Goal: Transaction & Acquisition: Book appointment/travel/reservation

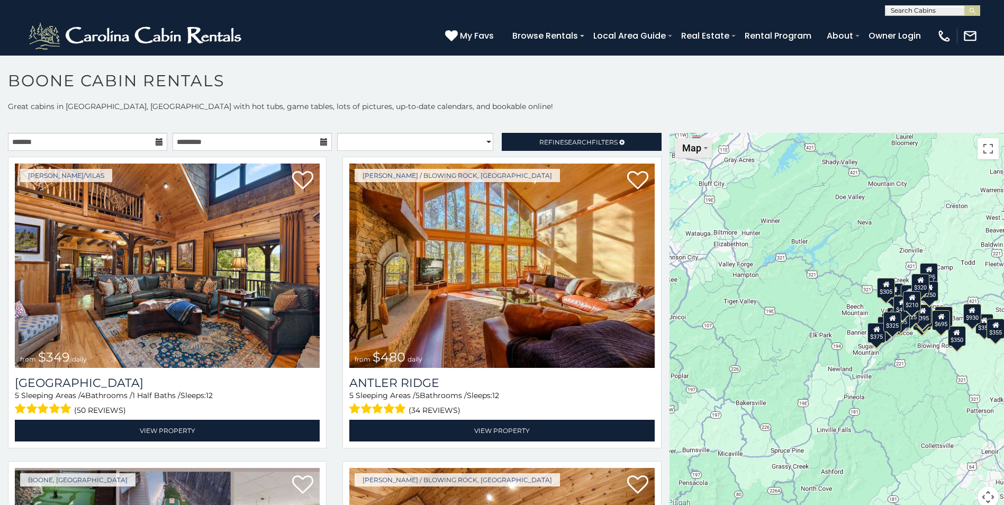
click at [695, 146] on span "Map" at bounding box center [692, 147] width 19 height 11
click at [791, 210] on div "$349 $480 $525 $315 $355 $675 $635 $930 $400 $451 $330 $400 $485 $460 $395 $255…" at bounding box center [837, 327] width 335 height 388
click at [791, 211] on div "$349 $480 $525 $315 $355 $675 $635 $930 $400 $451 $330 $400 $485 $460 $395 $255…" at bounding box center [837, 327] width 335 height 388
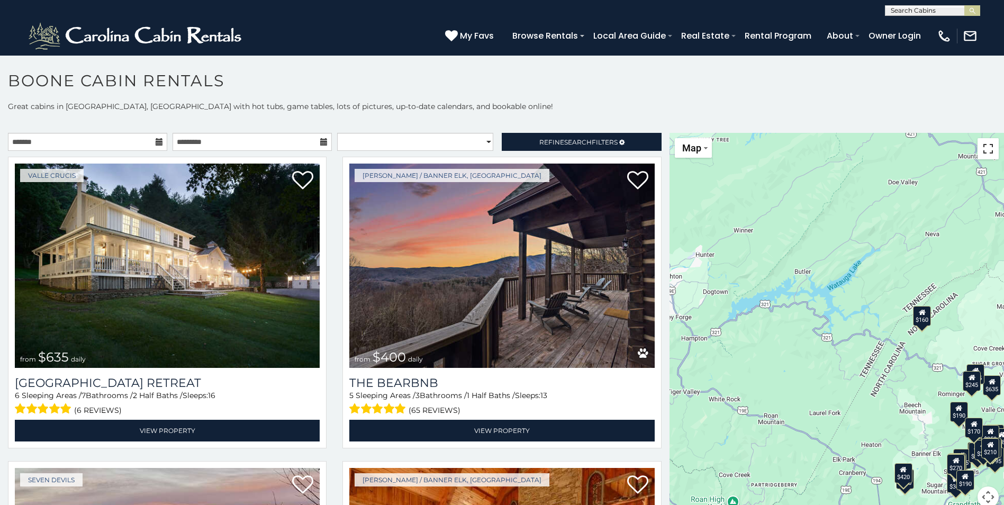
drag, startPoint x: 979, startPoint y: 147, endPoint x: 981, endPoint y: 186, distance: 39.2
click at [979, 147] on button "Toggle fullscreen view" at bounding box center [988, 148] width 21 height 21
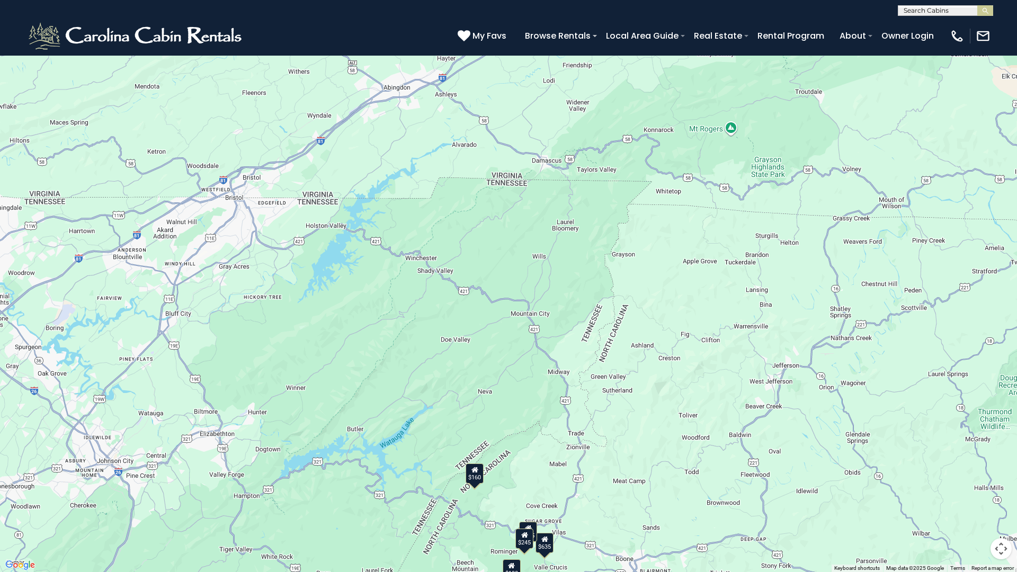
drag, startPoint x: 681, startPoint y: 132, endPoint x: 560, endPoint y: 335, distance: 235.8
click at [560, 335] on div "$635 $400 $330 $400 $485 $305 $375 $325 $345 $355 $275 $230 $305 $205 $436 $300…" at bounding box center [508, 286] width 1017 height 572
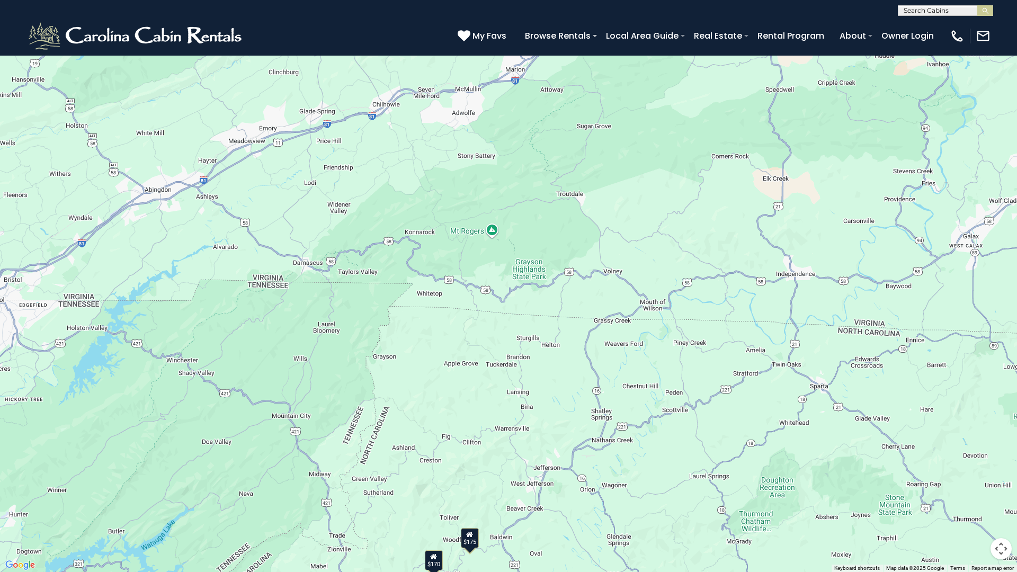
drag, startPoint x: 653, startPoint y: 209, endPoint x: 411, endPoint y: 315, distance: 264.4
click at [411, 315] on div "$349 $525 $635 $460 $255 $565 $305 $250 $320 $210 $360 $170 $235 $245 $525 $235…" at bounding box center [508, 286] width 1017 height 572
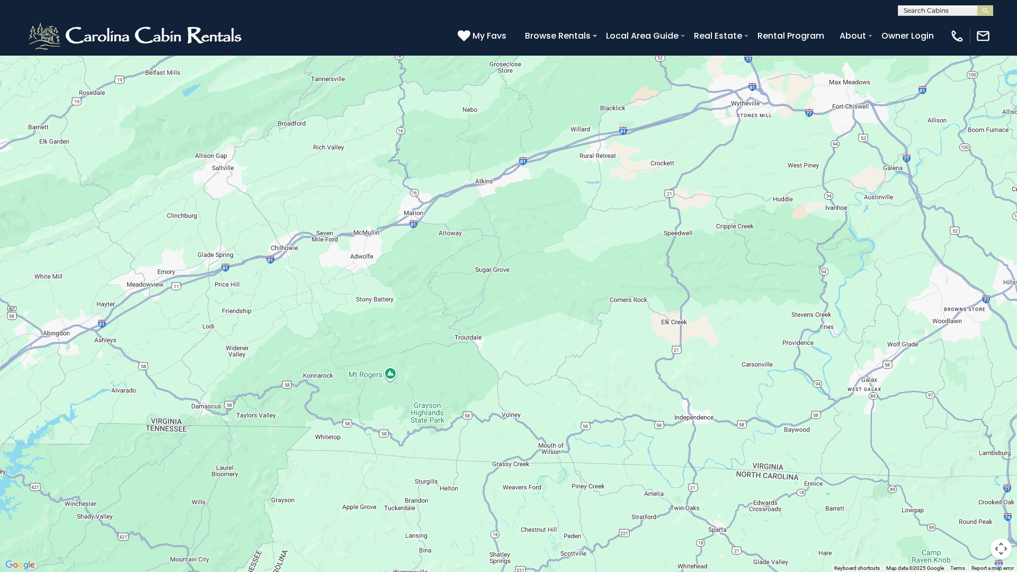
drag, startPoint x: 585, startPoint y: 153, endPoint x: 483, endPoint y: 300, distance: 178.9
click at [483, 300] on div "$170 $175 $255 $285 $200 $179 $175" at bounding box center [508, 286] width 1017 height 572
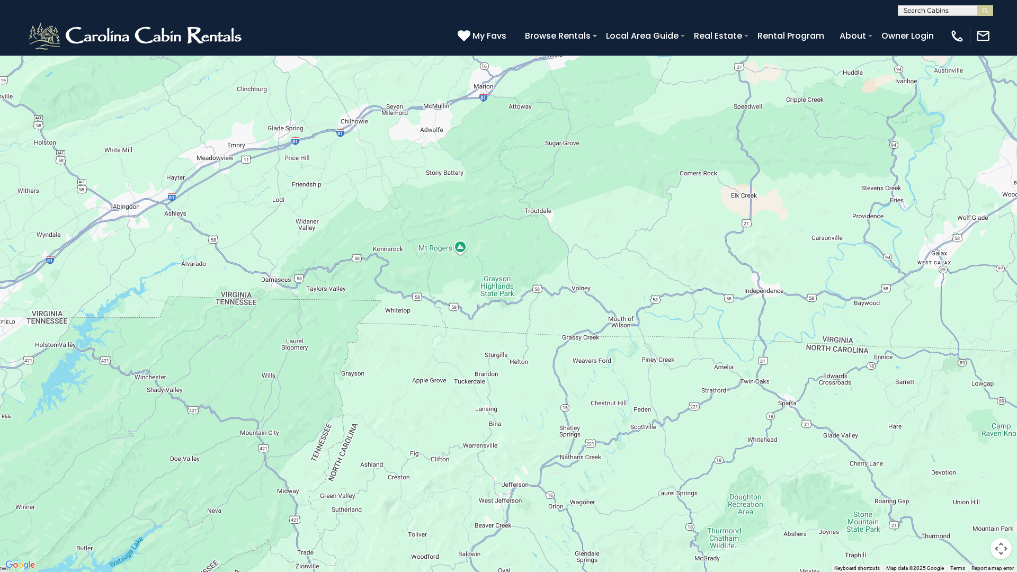
drag, startPoint x: 577, startPoint y: 266, endPoint x: 669, endPoint y: 83, distance: 204.8
click at [669, 83] on div at bounding box center [508, 286] width 1017 height 572
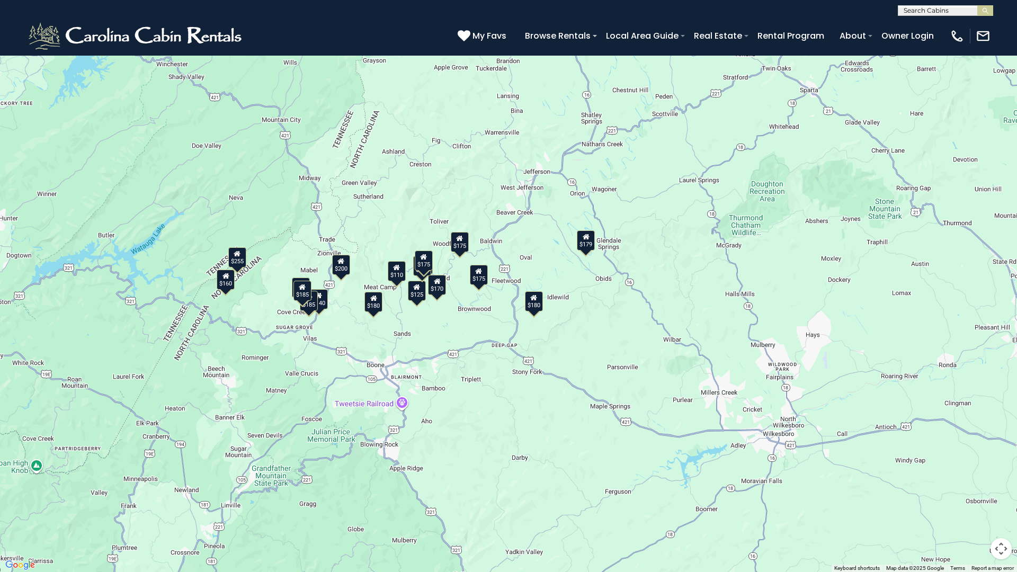
drag, startPoint x: 584, startPoint y: 322, endPoint x: 591, endPoint y: 61, distance: 260.6
click at [591, 61] on div "$170 $235 $125 $175 $160 $175 $255 $285 $180 $140 $185 $110 $170 $180 $185 $200…" at bounding box center [508, 286] width 1017 height 572
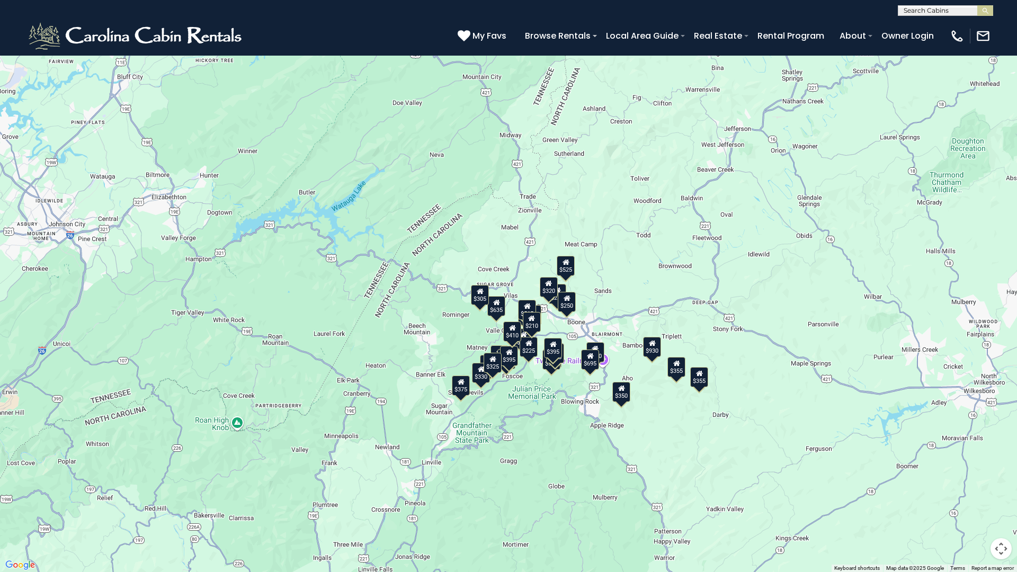
drag, startPoint x: 474, startPoint y: 237, endPoint x: 682, endPoint y: 193, distance: 212.2
click at [682, 193] on div "$349 $480 $525 $315 $355 $675 $635 $930 $400 $451 $330 $400 $485 $460 $395 $255…" at bounding box center [508, 286] width 1017 height 572
click at [528, 353] on div "$225" at bounding box center [528, 347] width 18 height 20
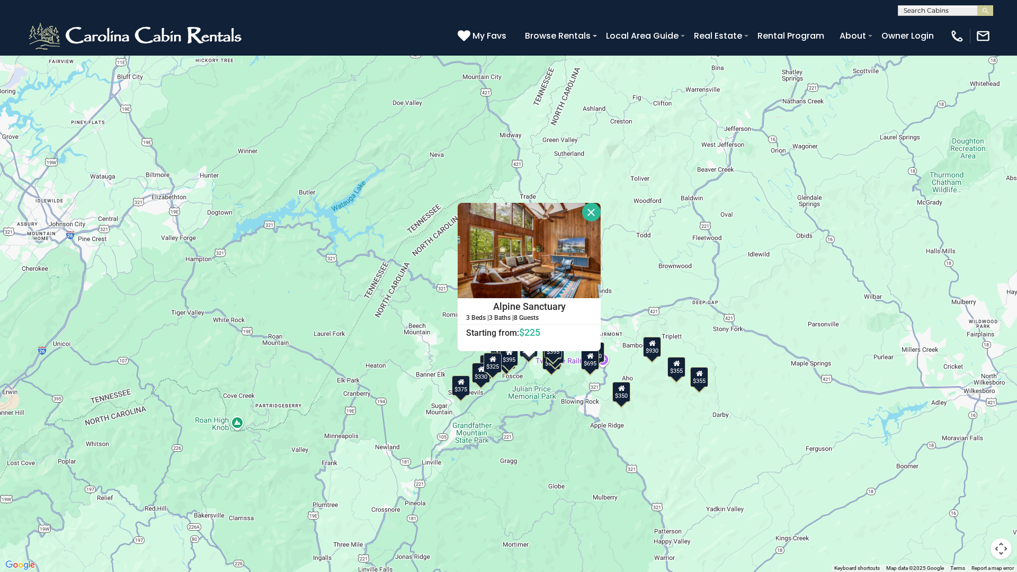
click at [522, 414] on div "$349 $480 $525 $315 $355 $675 $635 $930 $400 $451 $330 $400 $485 $460 $395 $255…" at bounding box center [508, 286] width 1017 height 572
click at [588, 214] on button "Close" at bounding box center [591, 212] width 19 height 19
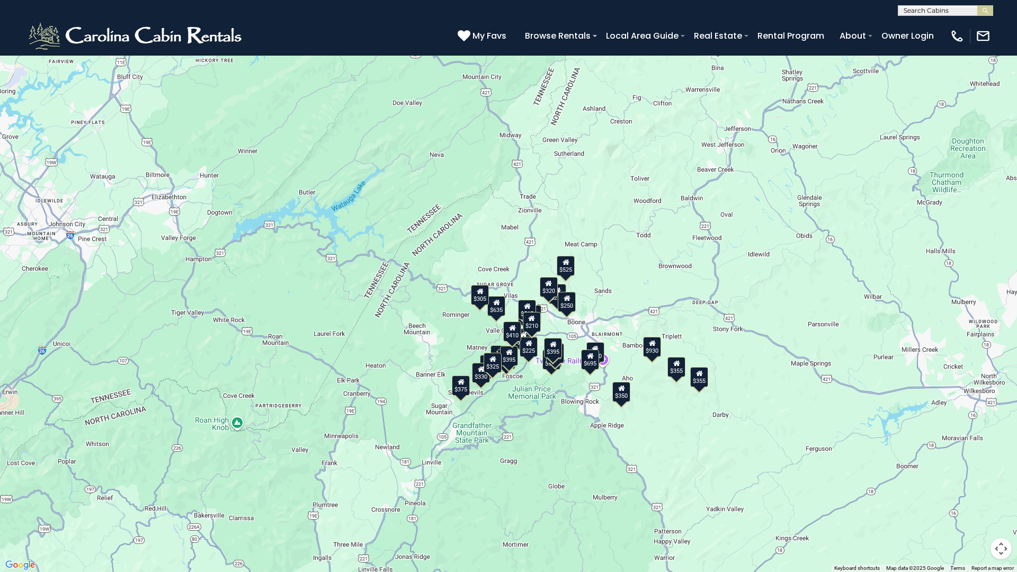
click at [1004, 505] on button "Map camera controls" at bounding box center [1000, 548] width 21 height 21
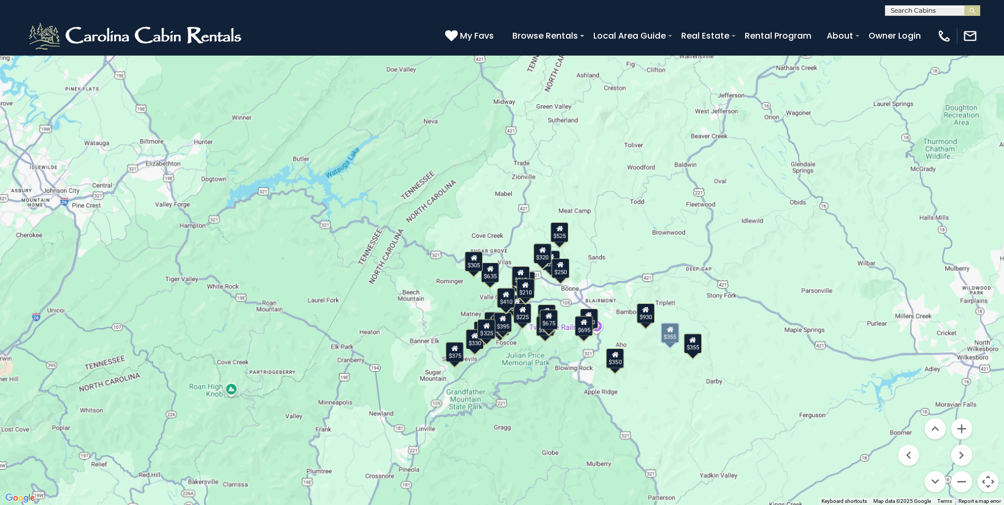
scroll to position [635, 0]
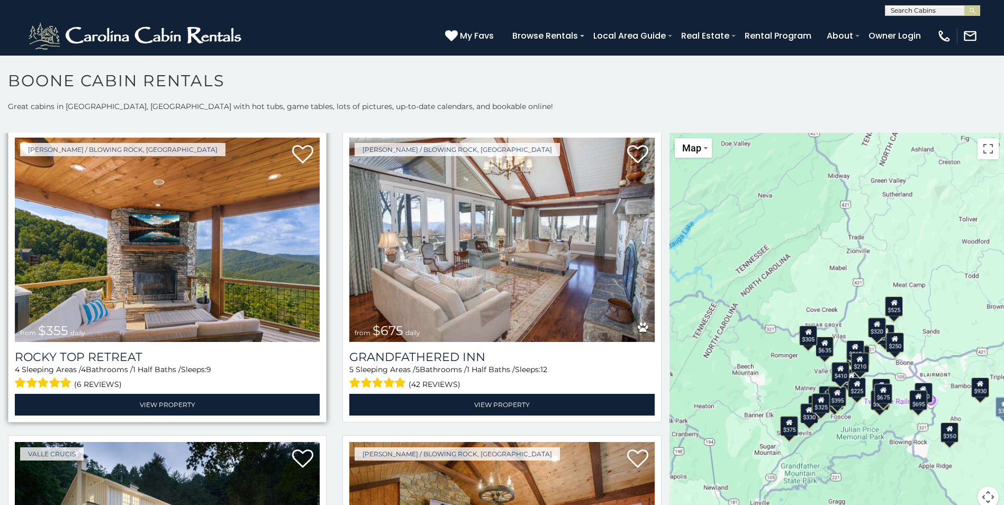
click at [161, 250] on img at bounding box center [167, 240] width 305 height 204
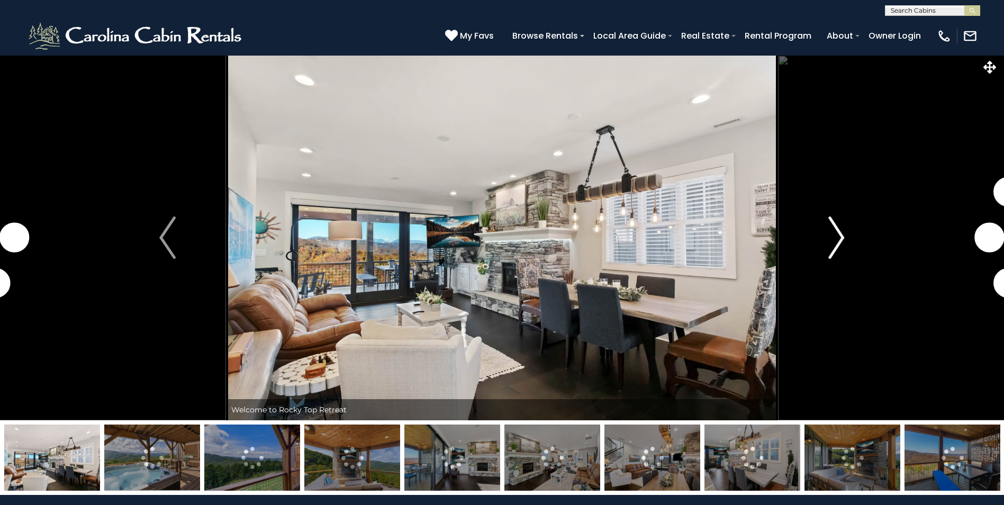
click at [839, 234] on img "Next" at bounding box center [837, 238] width 16 height 42
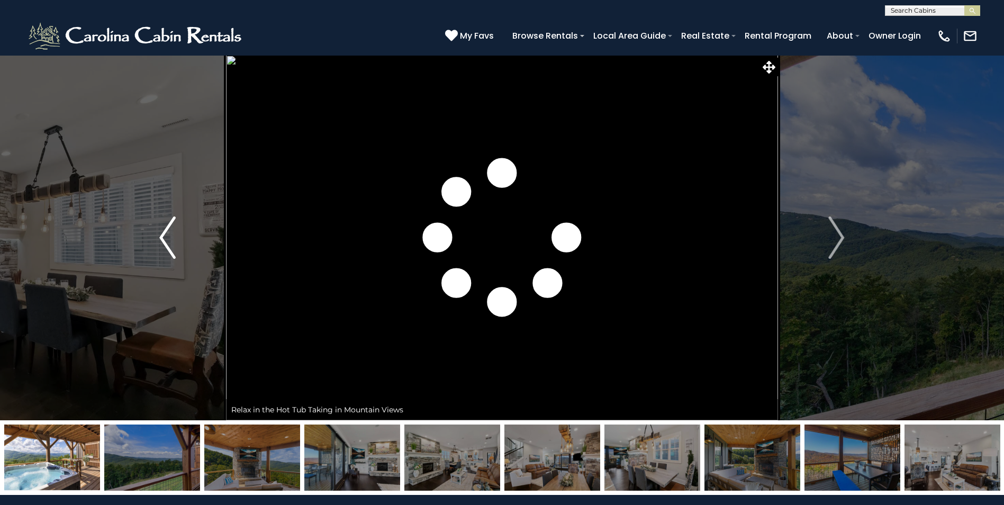
click at [161, 236] on img "Previous" at bounding box center [167, 238] width 16 height 42
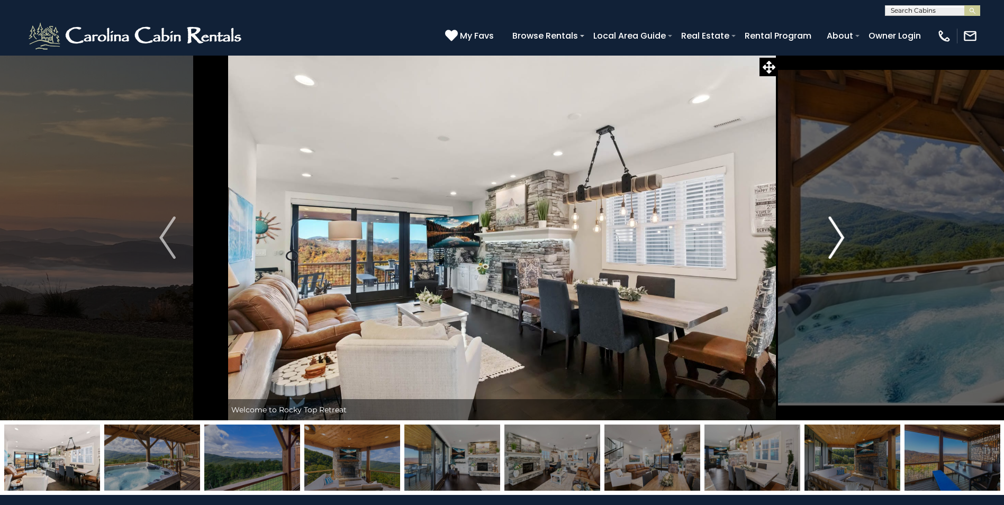
click at [841, 237] on img "Next" at bounding box center [837, 238] width 16 height 42
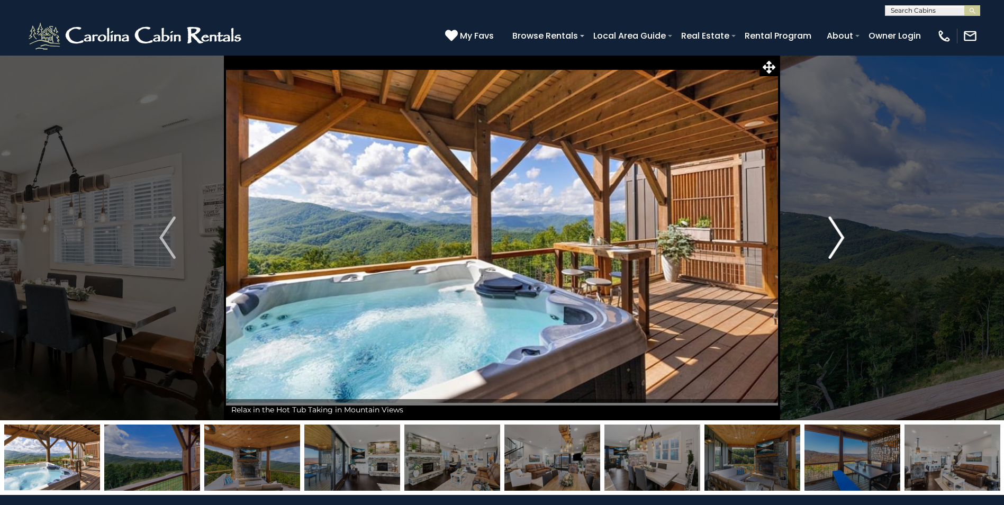
click at [841, 237] on img "Next" at bounding box center [837, 238] width 16 height 42
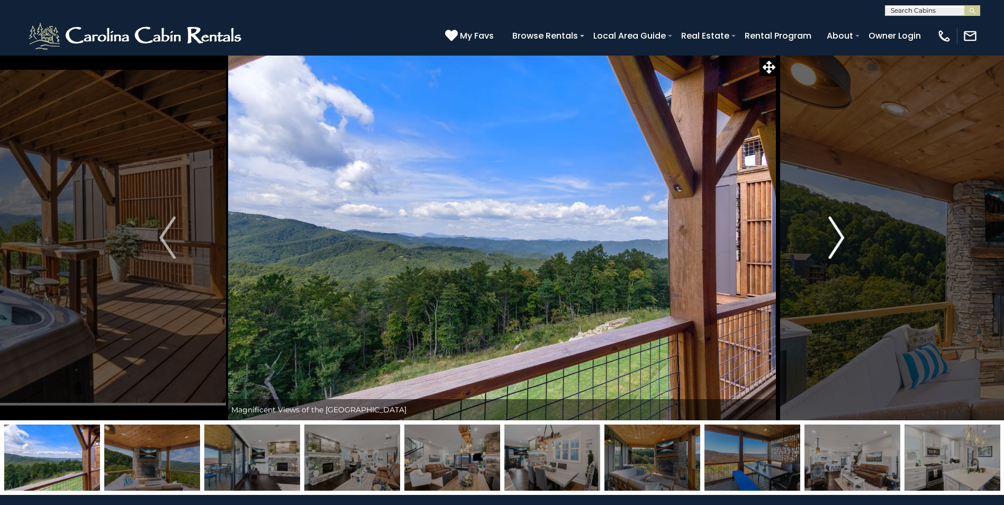
click at [841, 237] on img "Next" at bounding box center [837, 238] width 16 height 42
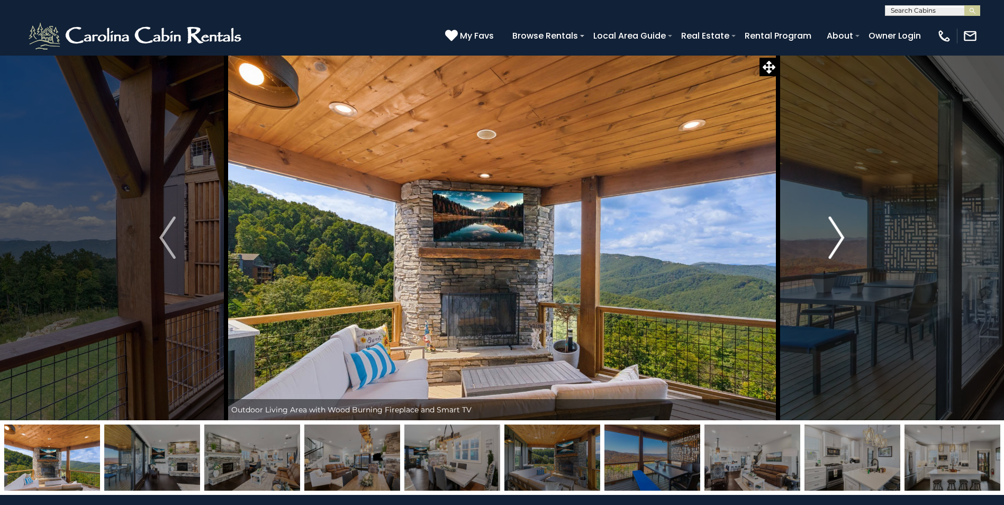
click at [841, 237] on img "Next" at bounding box center [837, 238] width 16 height 42
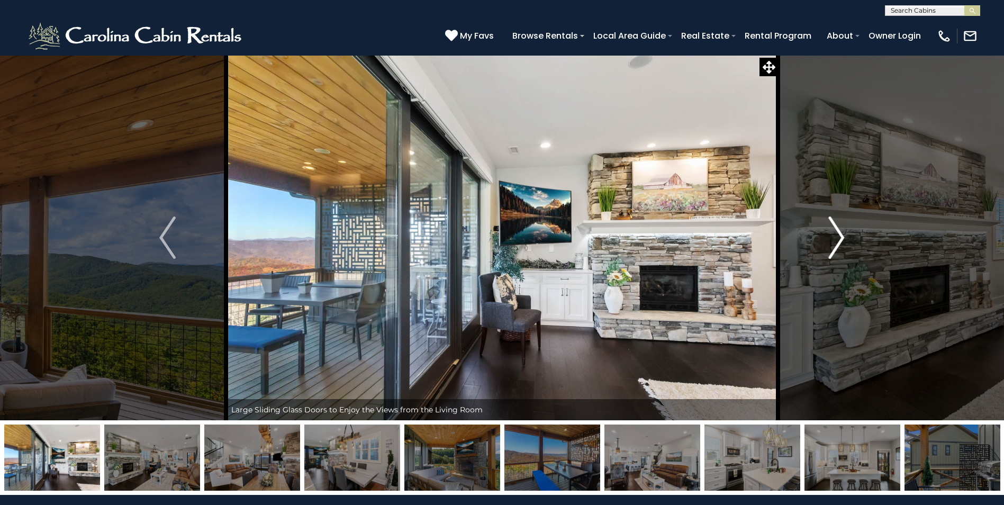
click at [841, 237] on img "Next" at bounding box center [837, 238] width 16 height 42
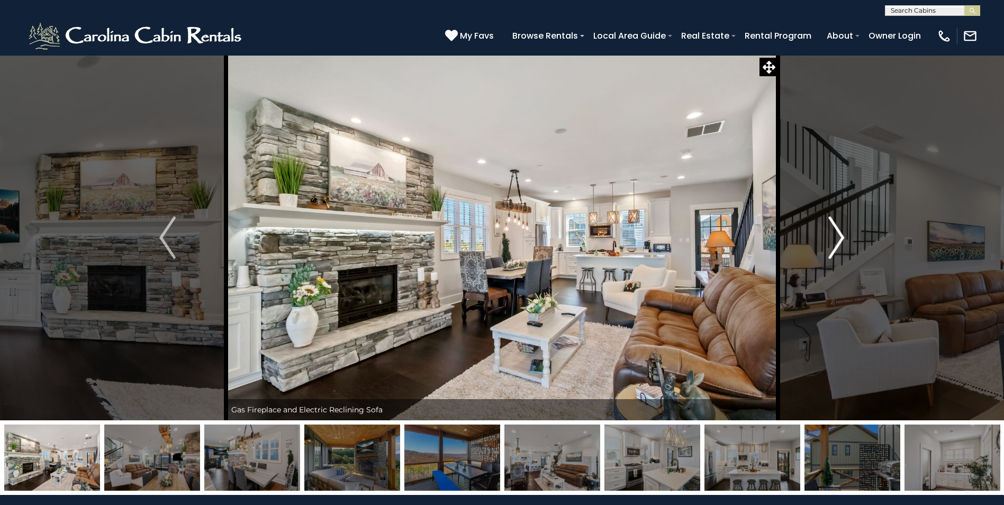
click at [841, 237] on img "Next" at bounding box center [837, 238] width 16 height 42
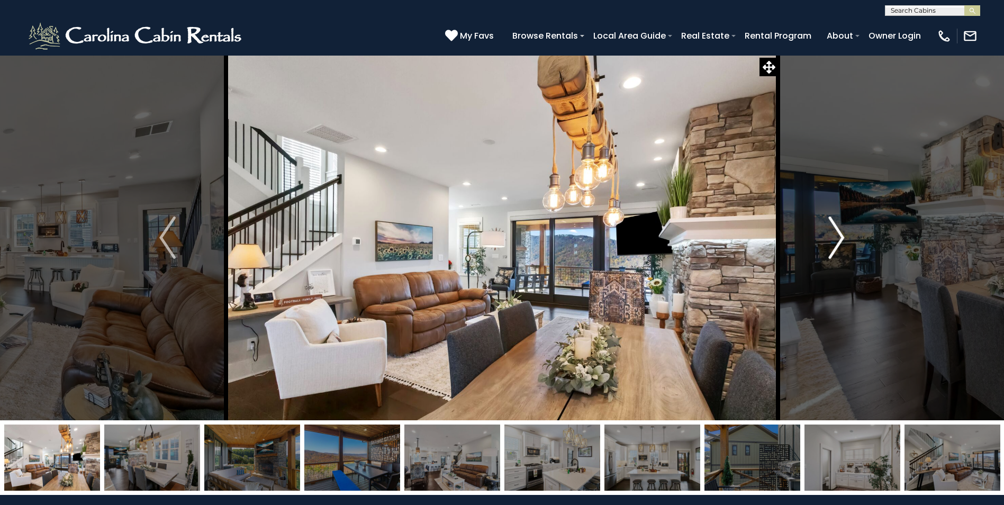
click at [841, 237] on img "Next" at bounding box center [837, 238] width 16 height 42
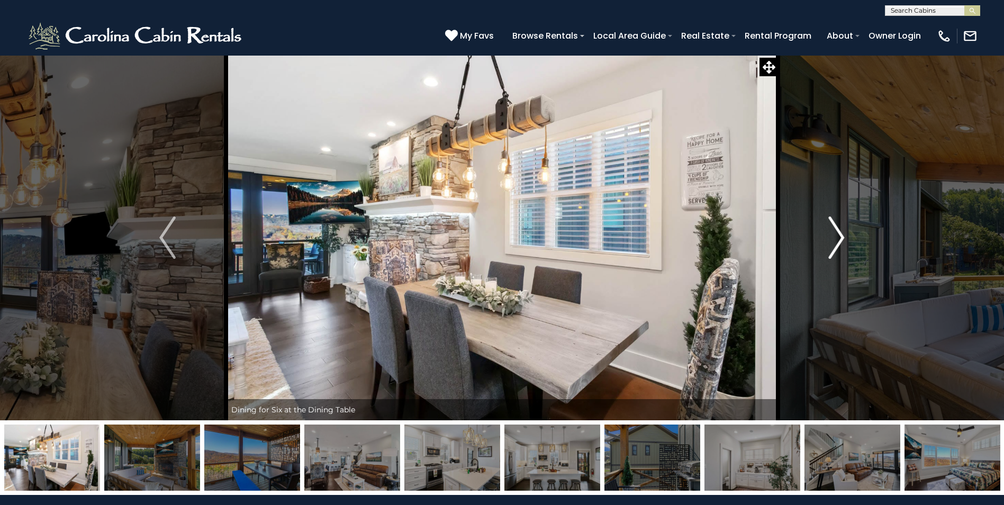
click at [841, 237] on img "Next" at bounding box center [837, 238] width 16 height 42
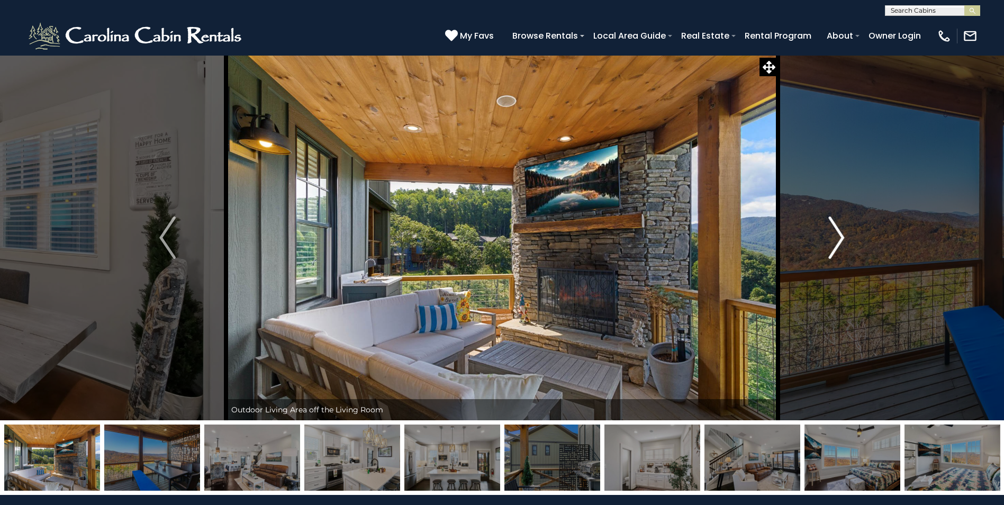
click at [841, 237] on img "Next" at bounding box center [837, 238] width 16 height 42
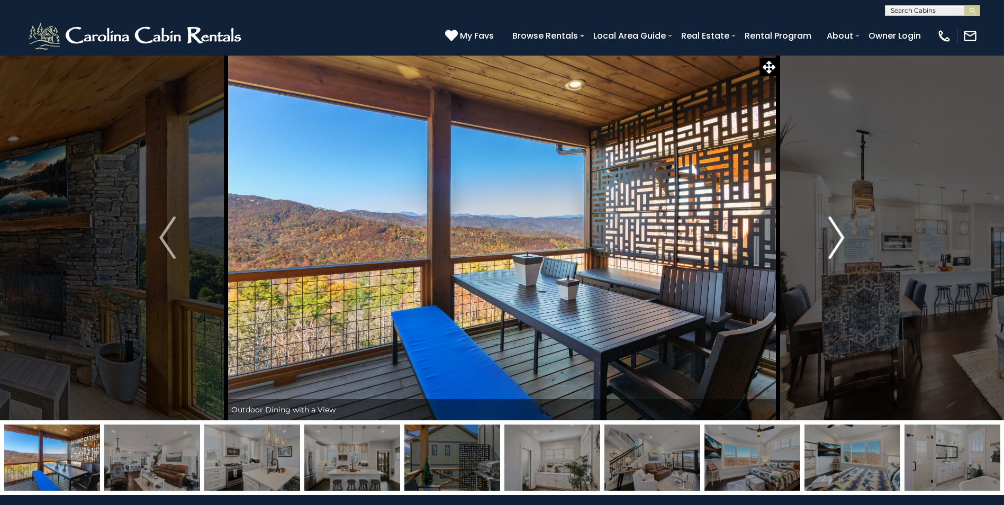
click at [841, 237] on img "Next" at bounding box center [837, 238] width 16 height 42
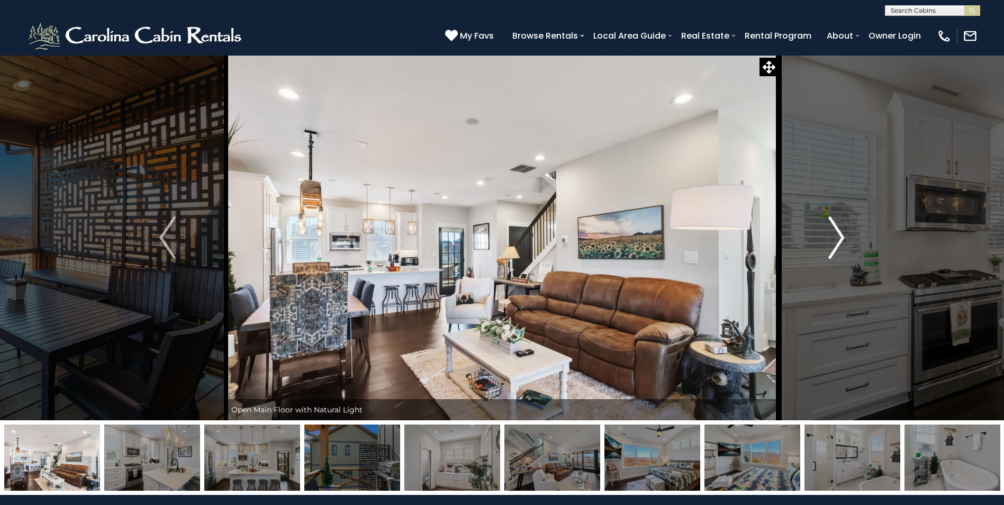
click at [841, 237] on img "Next" at bounding box center [837, 238] width 16 height 42
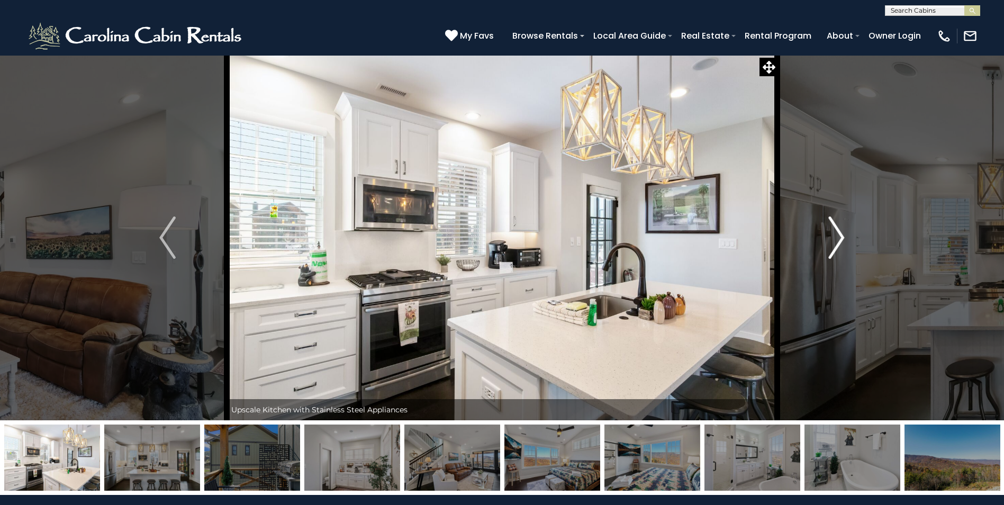
click at [841, 237] on img "Next" at bounding box center [837, 238] width 16 height 42
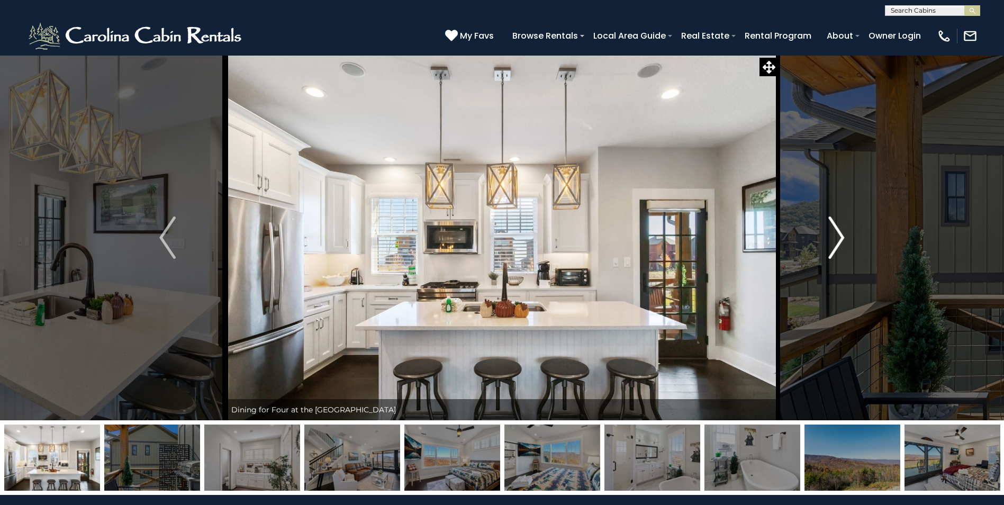
click at [841, 237] on img "Next" at bounding box center [837, 238] width 16 height 42
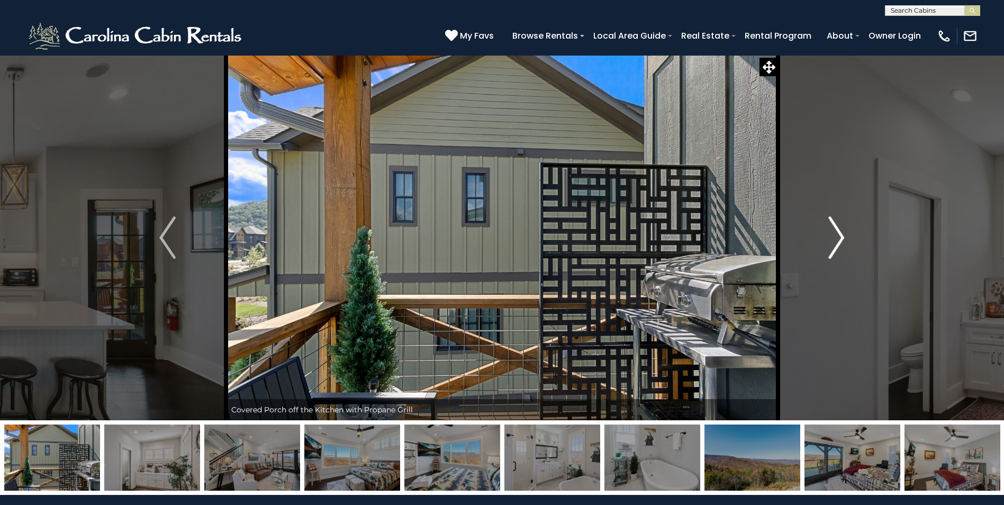
click at [841, 237] on img "Next" at bounding box center [837, 238] width 16 height 42
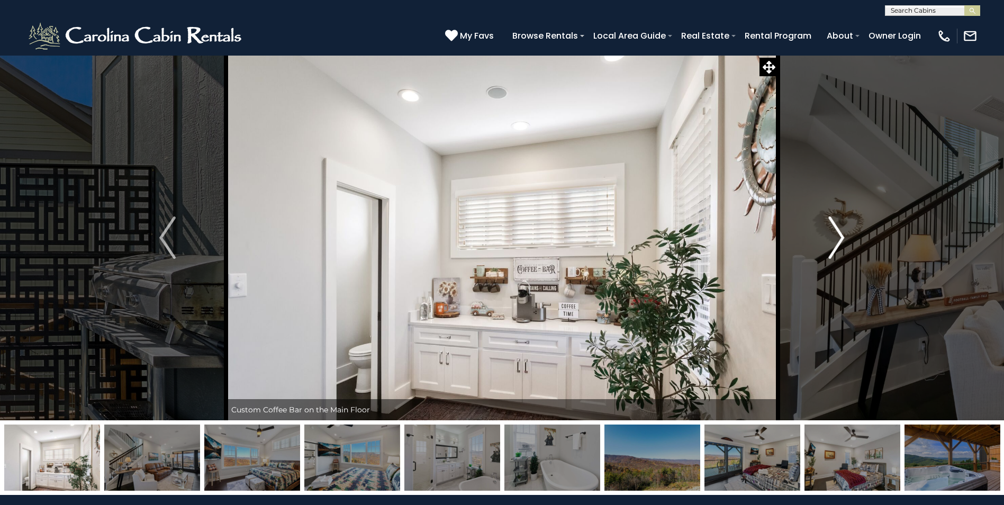
click at [841, 237] on img "Next" at bounding box center [837, 238] width 16 height 42
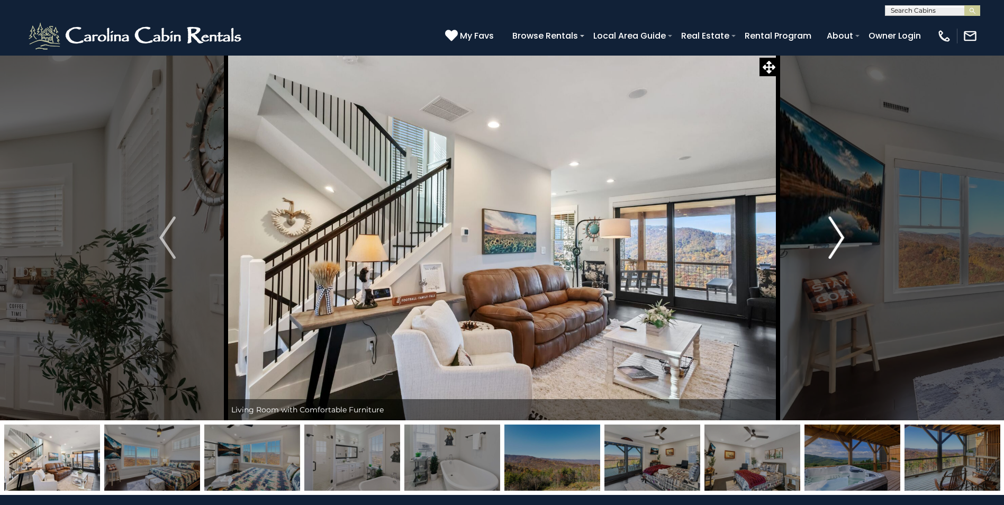
click at [841, 237] on img "Next" at bounding box center [837, 238] width 16 height 42
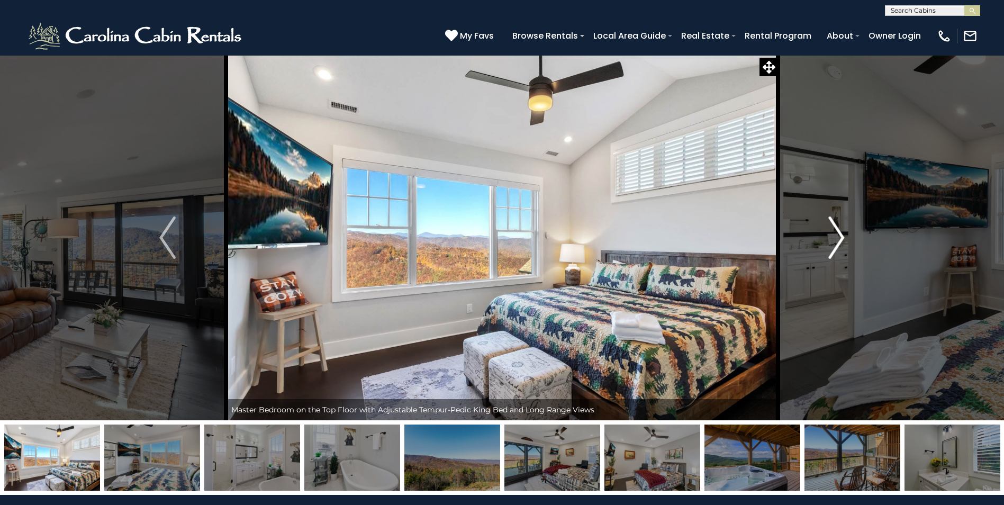
drag, startPoint x: 841, startPoint y: 237, endPoint x: 850, endPoint y: 224, distance: 15.6
click at [850, 224] on button "Next" at bounding box center [836, 237] width 116 height 365
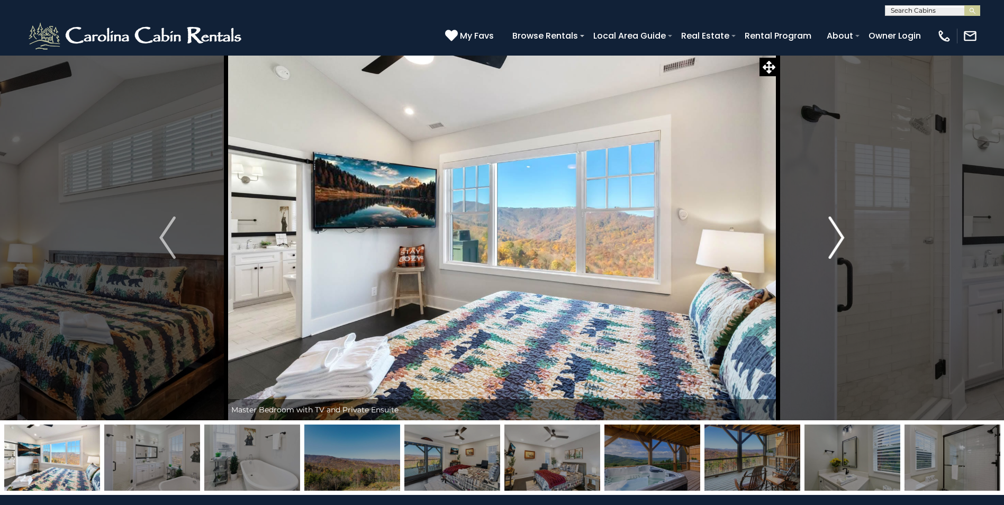
click at [845, 238] on img "Next" at bounding box center [837, 238] width 16 height 42
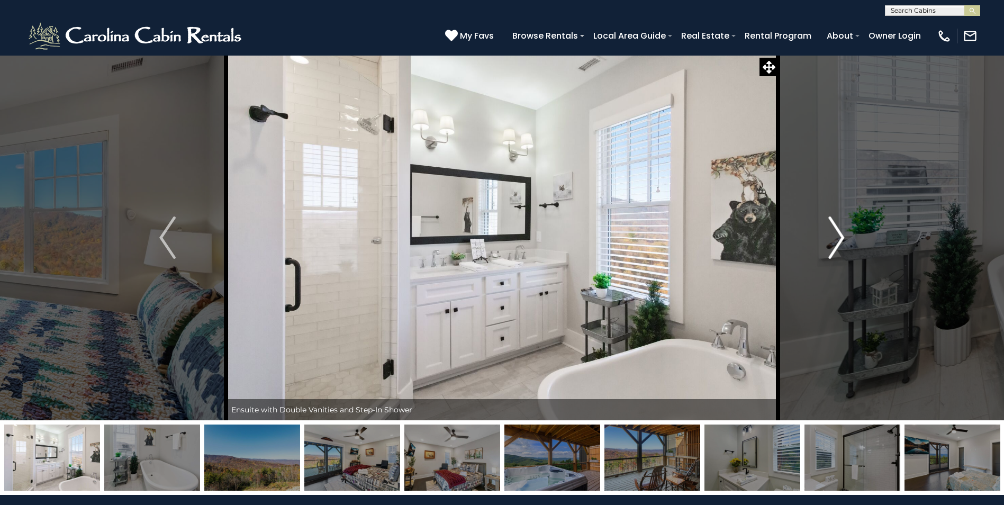
click at [845, 238] on img "Next" at bounding box center [837, 238] width 16 height 42
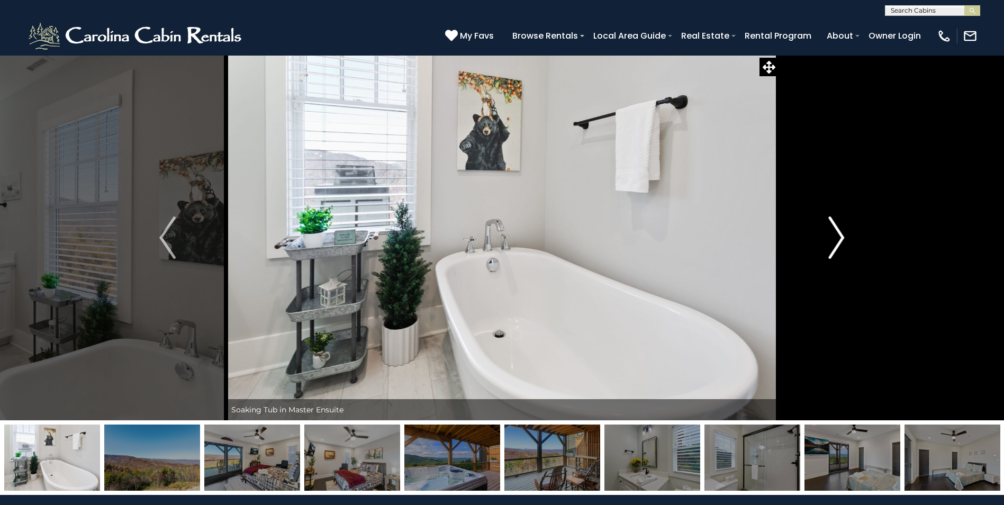
click at [845, 238] on img "Next" at bounding box center [837, 238] width 16 height 42
